Goal: Information Seeking & Learning: Learn about a topic

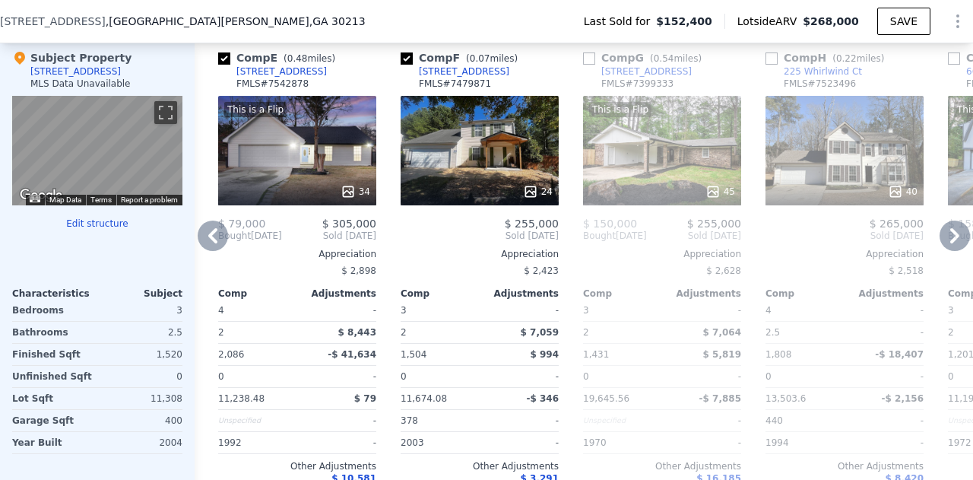
scroll to position [1508, 0]
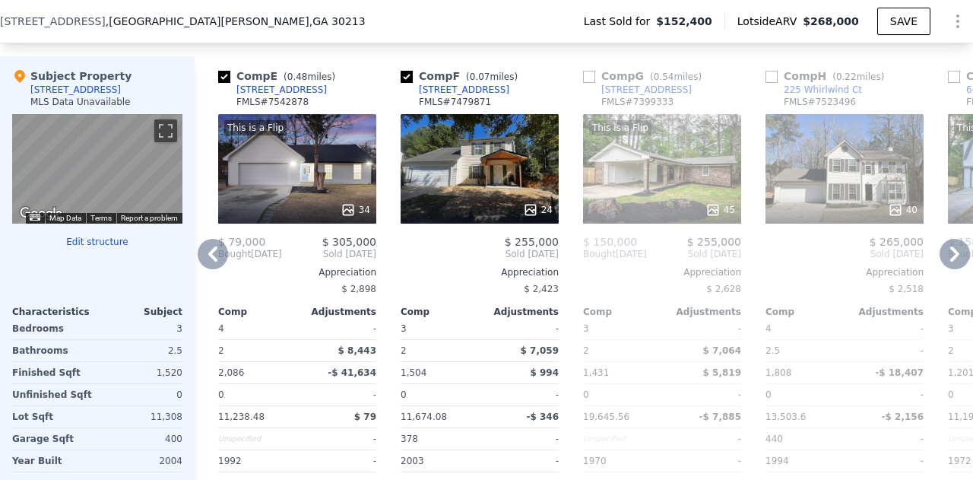
click at [499, 165] on div "24" at bounding box center [480, 168] width 158 height 109
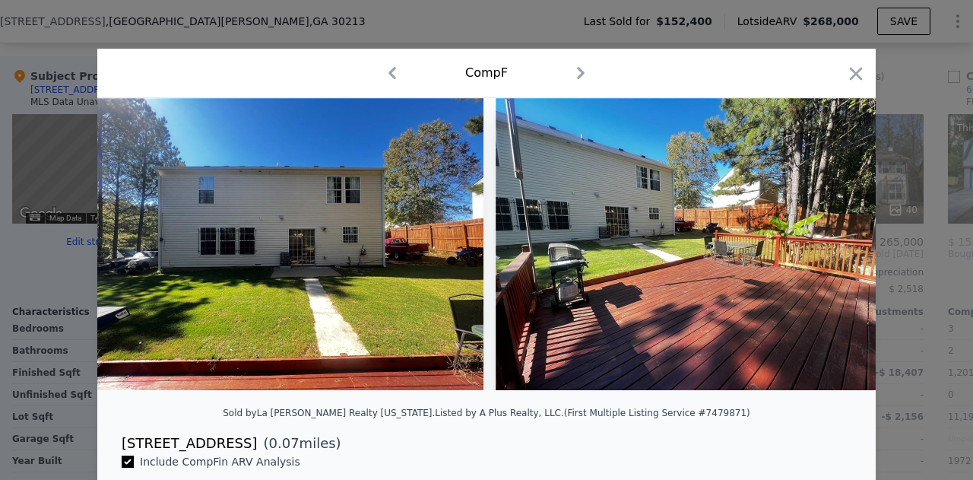
scroll to position [0, 7682]
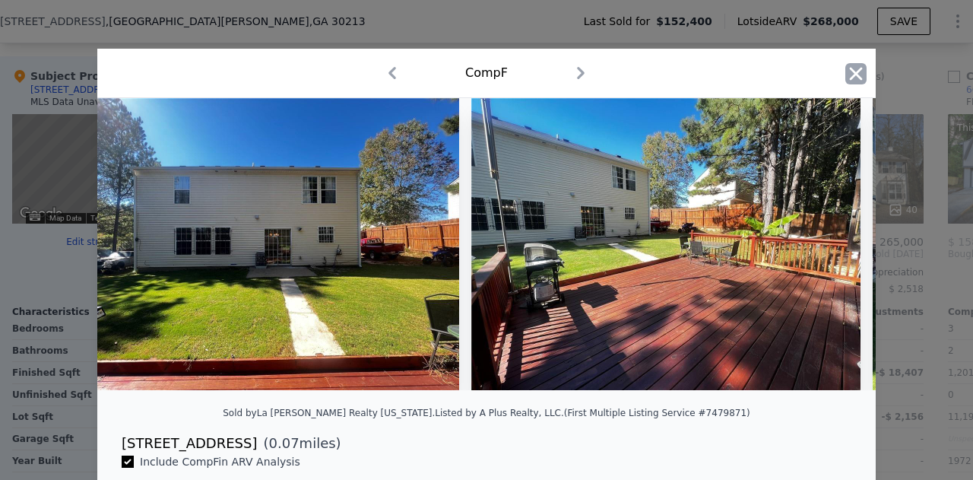
click at [850, 77] on icon "button" at bounding box center [856, 73] width 13 height 13
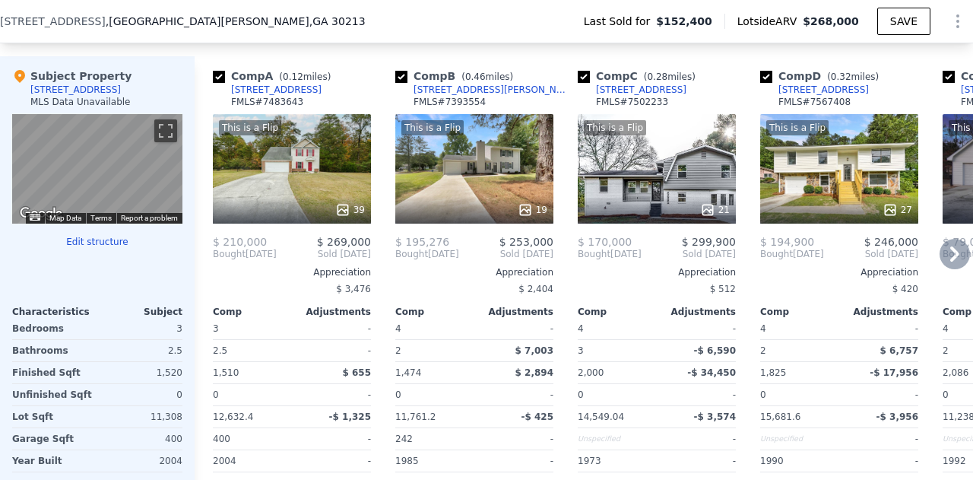
click at [273, 179] on div "This is a Flip 39" at bounding box center [292, 168] width 158 height 109
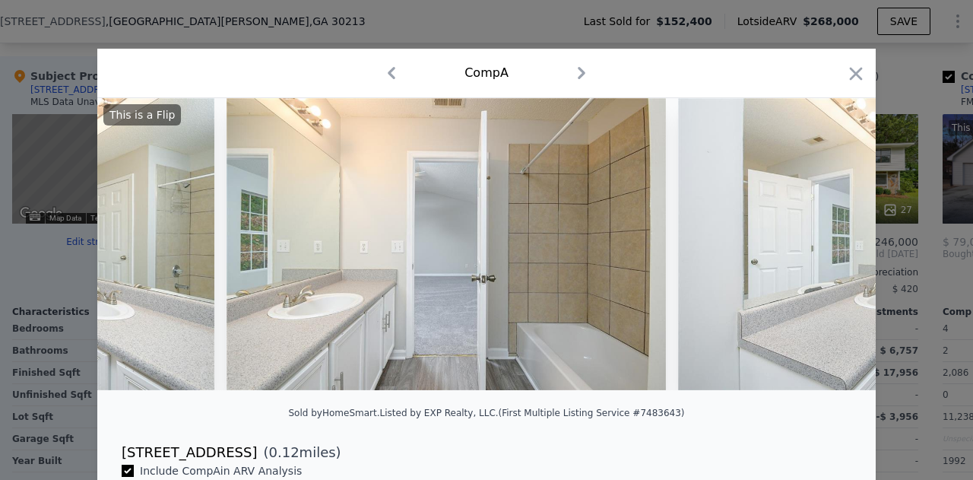
scroll to position [0, 14758]
click at [848, 78] on icon "button" at bounding box center [855, 73] width 21 height 21
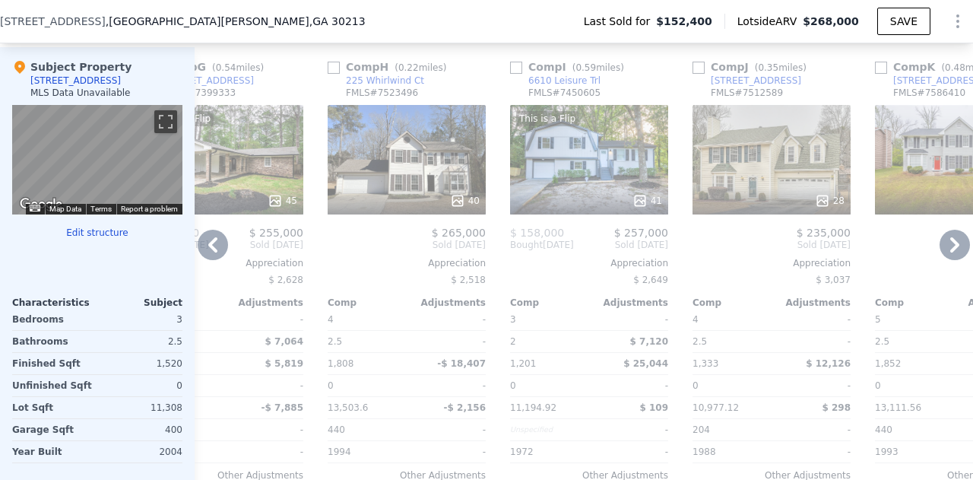
scroll to position [1516, 0]
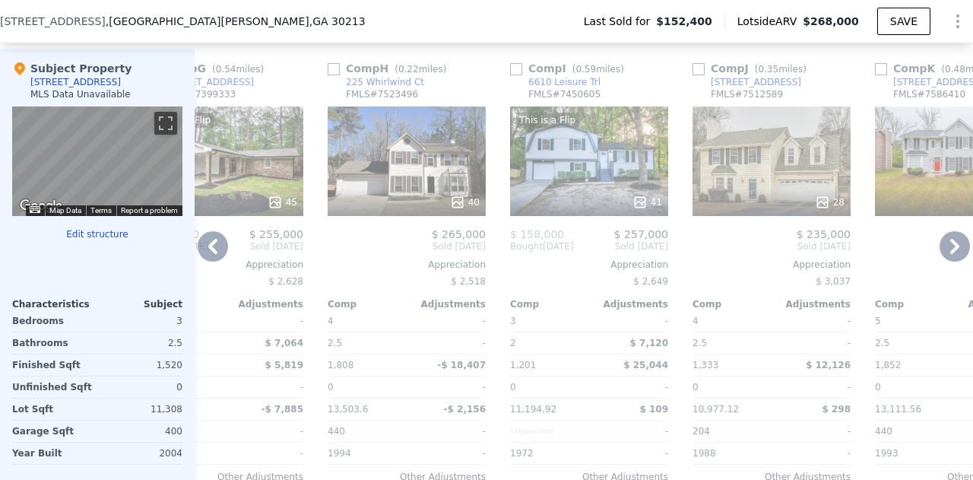
click at [767, 161] on div "28" at bounding box center [772, 160] width 158 height 109
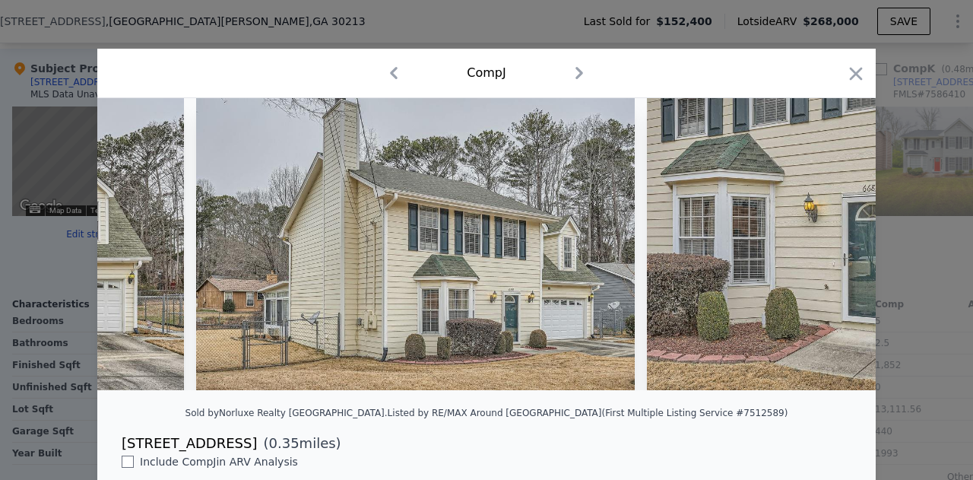
scroll to position [0, 804]
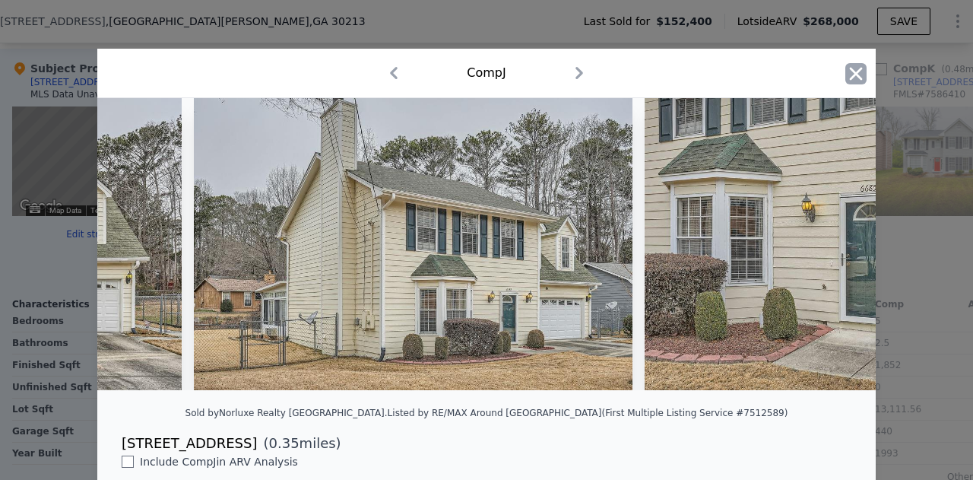
click at [851, 84] on icon "button" at bounding box center [855, 73] width 21 height 21
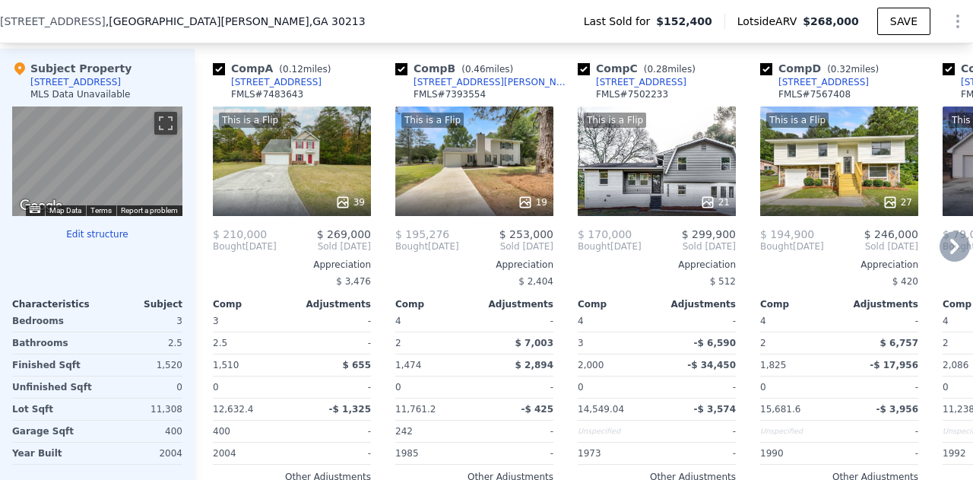
click at [517, 208] on div "19" at bounding box center [474, 202] width 145 height 15
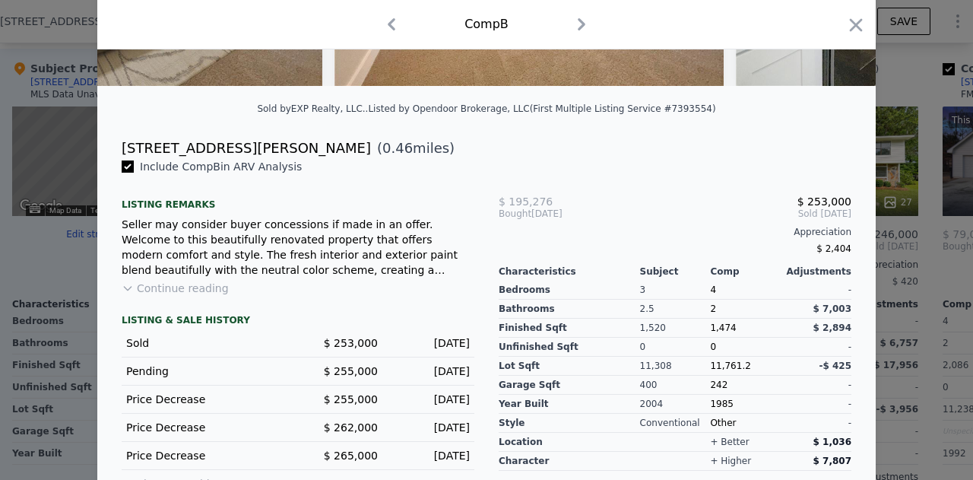
scroll to position [309, 0]
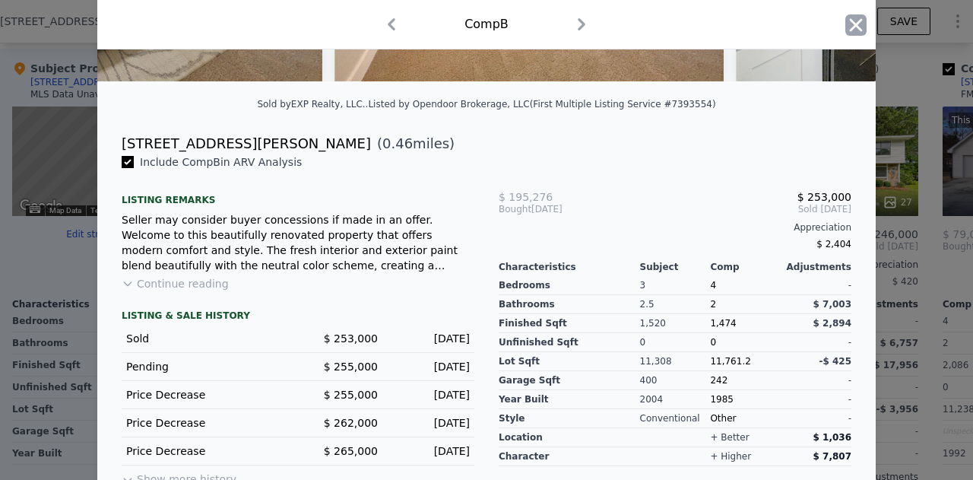
click at [850, 31] on icon "button" at bounding box center [856, 24] width 13 height 13
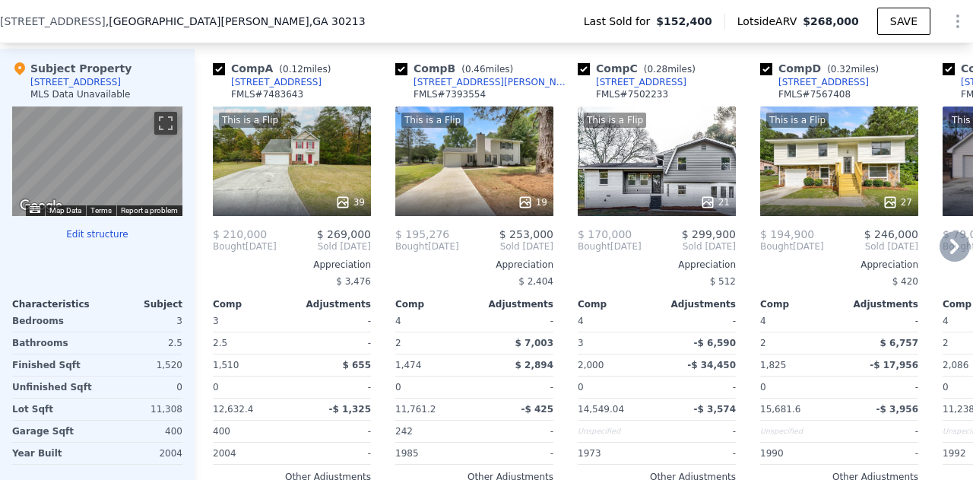
click at [300, 209] on div "39" at bounding box center [292, 202] width 145 height 15
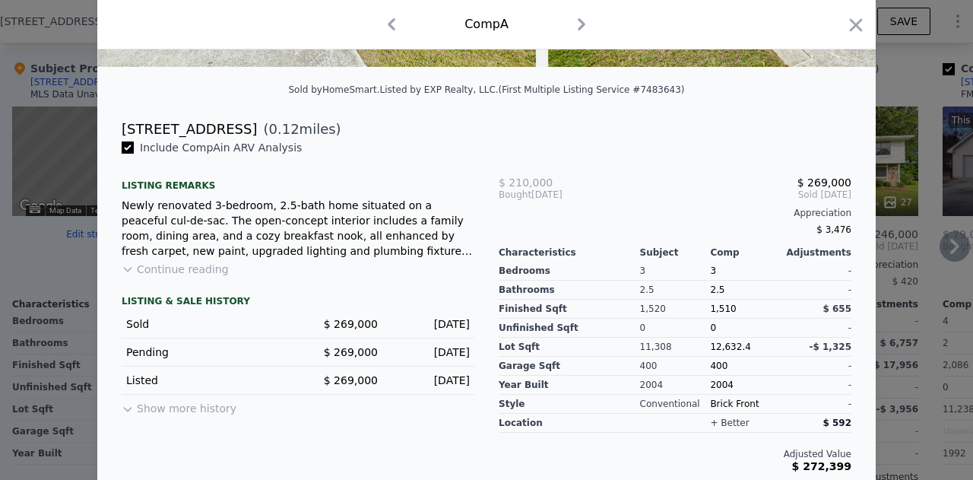
scroll to position [336, 0]
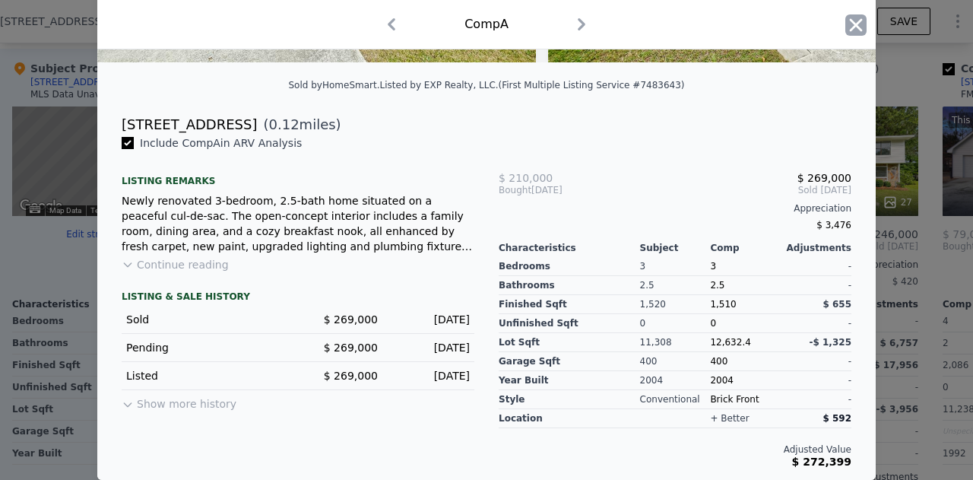
click at [853, 16] on icon "button" at bounding box center [855, 24] width 21 height 21
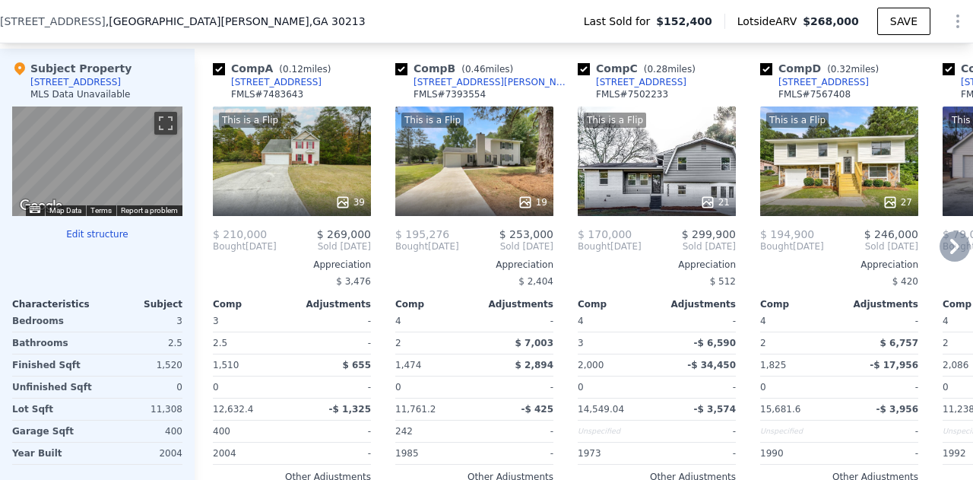
click at [442, 180] on div "This is a Flip 19" at bounding box center [474, 160] width 158 height 109
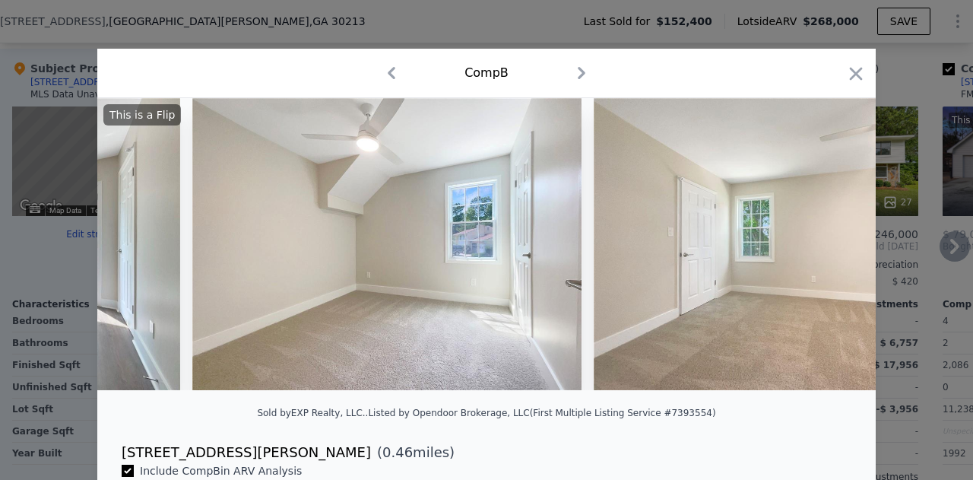
scroll to position [0, 4320]
click at [859, 80] on icon "button" at bounding box center [855, 73] width 21 height 21
